Goal: Transaction & Acquisition: Purchase product/service

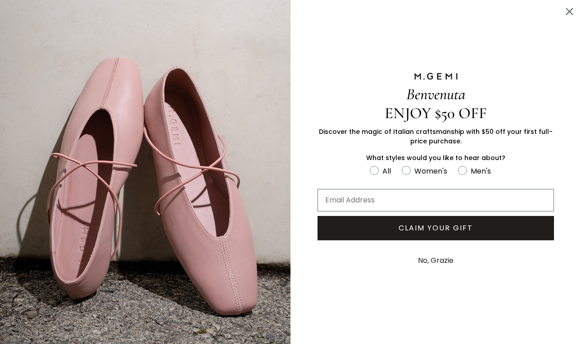
click at [564, 12] on circle "Close dialog" at bounding box center [569, 11] width 15 height 15
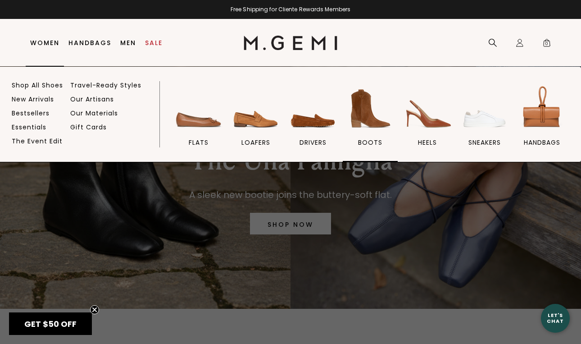
click at [383, 121] on img at bounding box center [370, 108] width 50 height 50
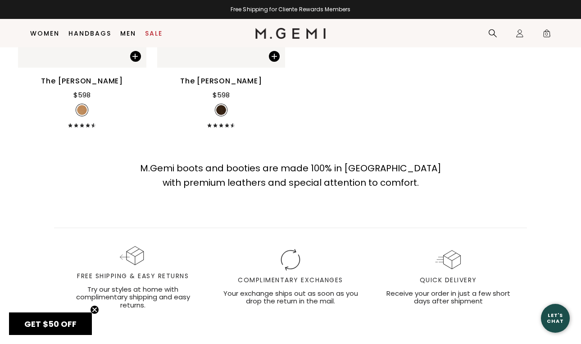
scroll to position [1283, 0]
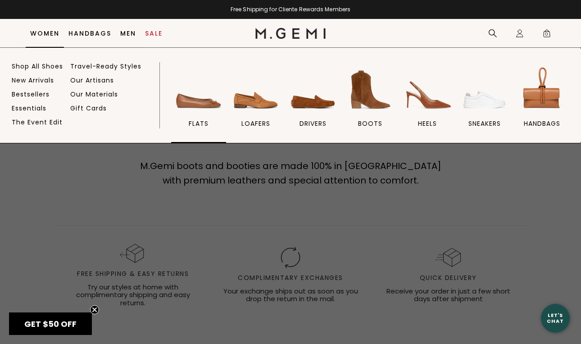
click at [192, 102] on img at bounding box center [198, 89] width 50 height 50
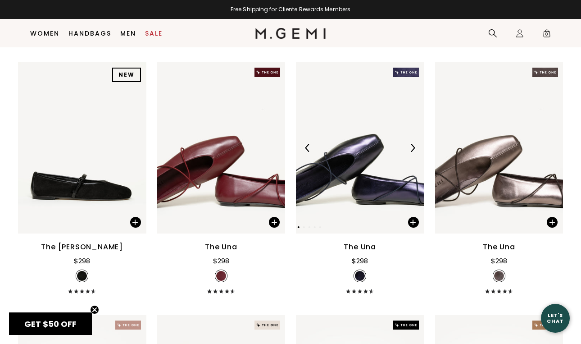
scroll to position [1640, 0]
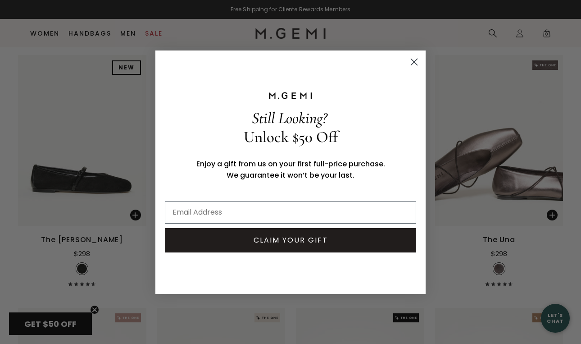
click at [417, 59] on icon "Close dialog" at bounding box center [414, 62] width 6 height 6
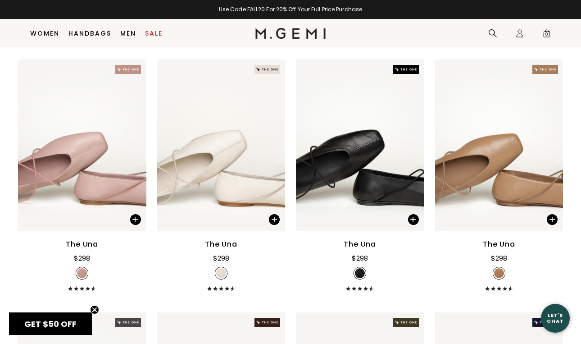
scroll to position [1890, 0]
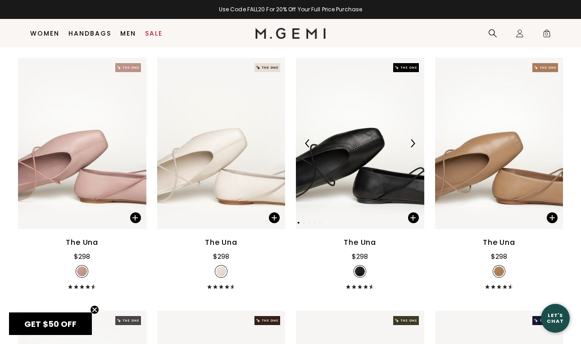
click at [350, 181] on img at bounding box center [360, 143] width 128 height 171
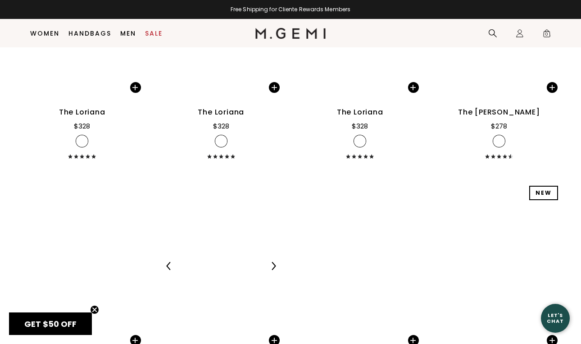
scroll to position [3003, 0]
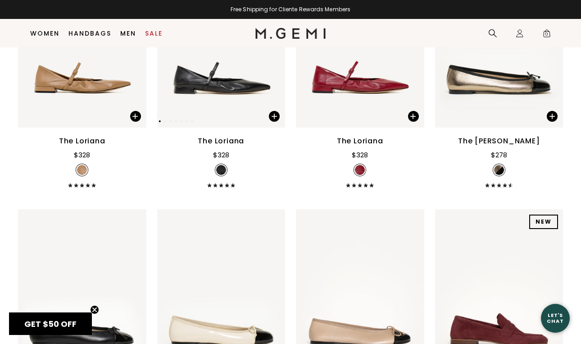
click at [213, 65] on img at bounding box center [221, 41] width 128 height 171
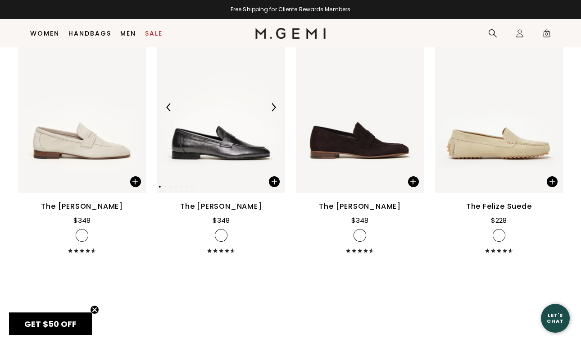
scroll to position [3700, 0]
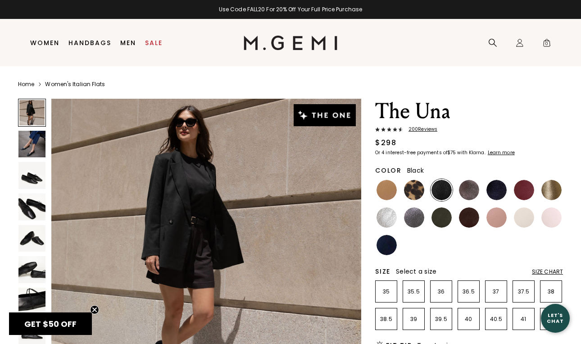
click at [29, 145] on img at bounding box center [31, 144] width 27 height 27
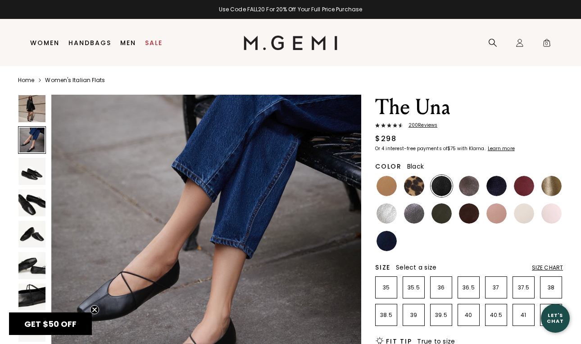
scroll to position [5, 0]
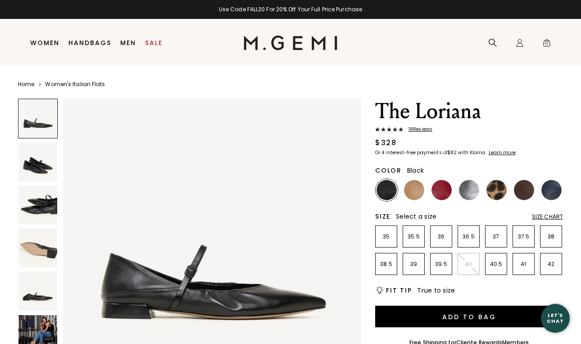
click at [35, 167] on img at bounding box center [37, 161] width 39 height 39
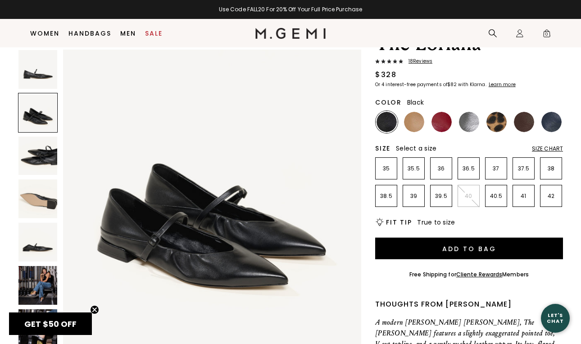
scroll to position [60, 0]
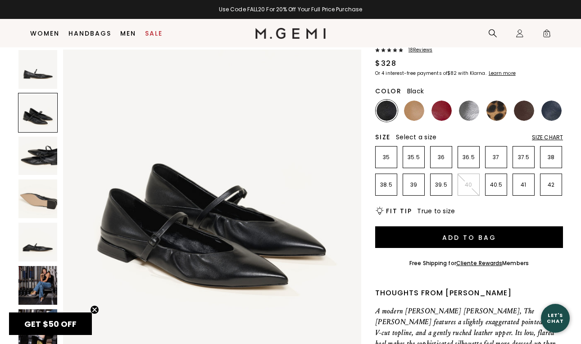
click at [33, 281] on img at bounding box center [37, 285] width 39 height 39
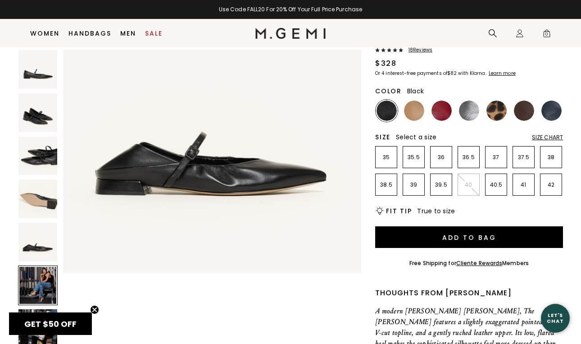
scroll to position [1537, 0]
